Goal: Information Seeking & Learning: Check status

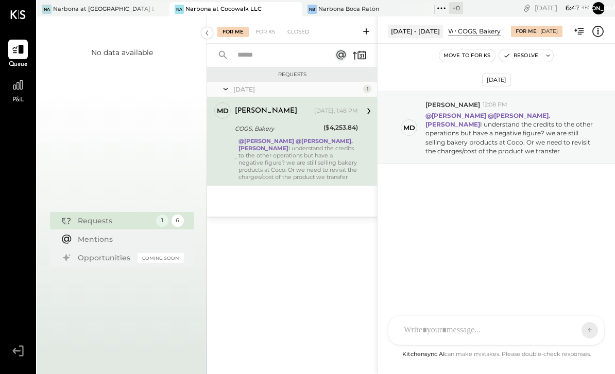
click at [22, 97] on span "P&L" at bounding box center [18, 100] width 12 height 9
click at [21, 94] on div at bounding box center [18, 85] width 20 height 20
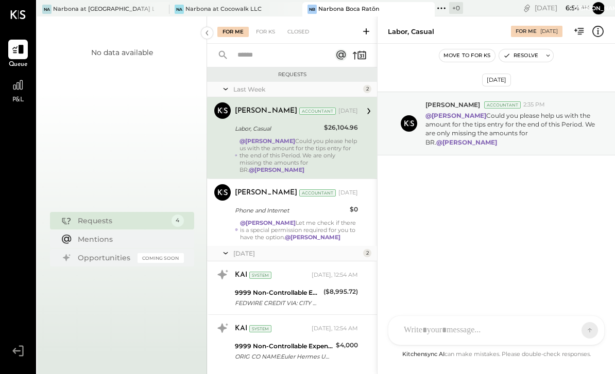
click at [368, 31] on icon at bounding box center [366, 31] width 10 height 10
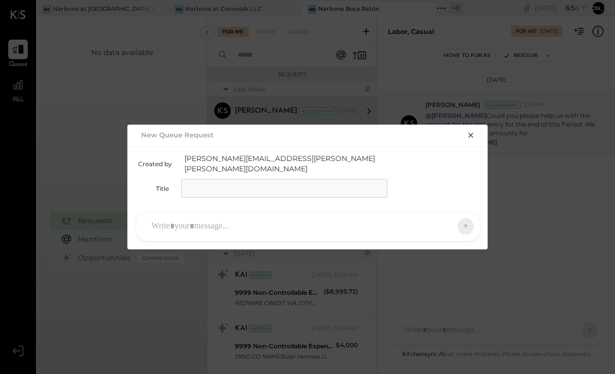
click at [470, 140] on icon "button" at bounding box center [471, 135] width 8 height 8
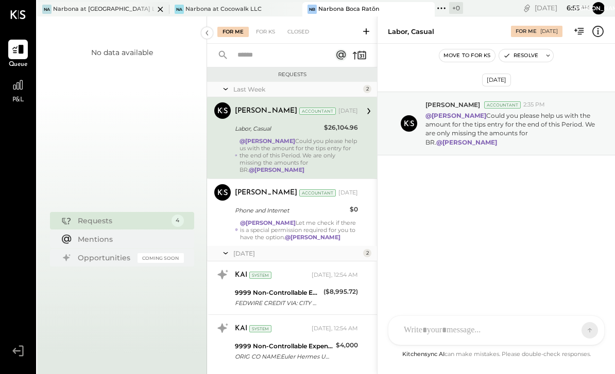
click at [77, 11] on div "Narbona at [GEOGRAPHIC_DATA] LLC" at bounding box center [103, 9] width 101 height 8
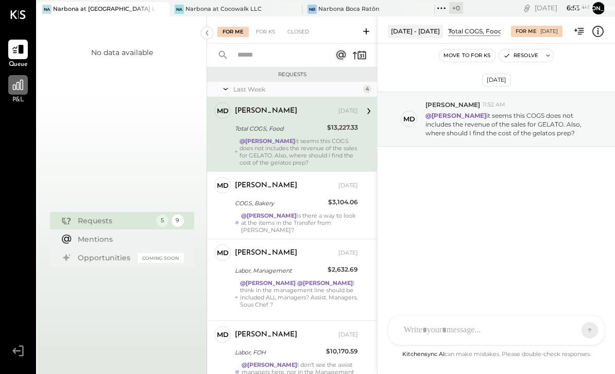
click at [16, 91] on icon at bounding box center [17, 84] width 13 height 13
click at [18, 88] on icon at bounding box center [17, 84] width 13 height 13
click at [15, 90] on icon at bounding box center [18, 85] width 10 height 10
click at [18, 90] on icon at bounding box center [18, 85] width 10 height 10
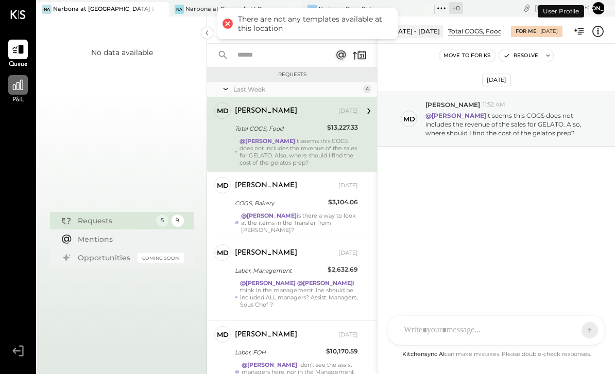
click at [17, 89] on icon at bounding box center [18, 85] width 10 height 10
click at [15, 91] on icon at bounding box center [17, 84] width 13 height 13
click at [14, 91] on icon at bounding box center [17, 84] width 13 height 13
click at [14, 93] on div at bounding box center [18, 85] width 20 height 20
click at [14, 97] on span "P&L" at bounding box center [18, 100] width 12 height 9
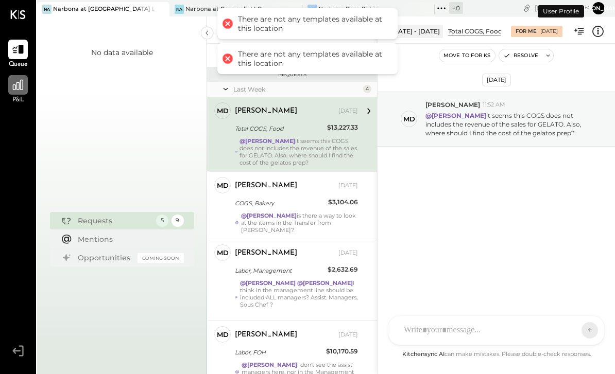
click at [22, 93] on div at bounding box center [18, 85] width 20 height 20
click at [14, 95] on div at bounding box center [18, 85] width 20 height 20
click at [15, 99] on span "P&L" at bounding box center [18, 100] width 12 height 9
